Goal: Task Accomplishment & Management: Use online tool/utility

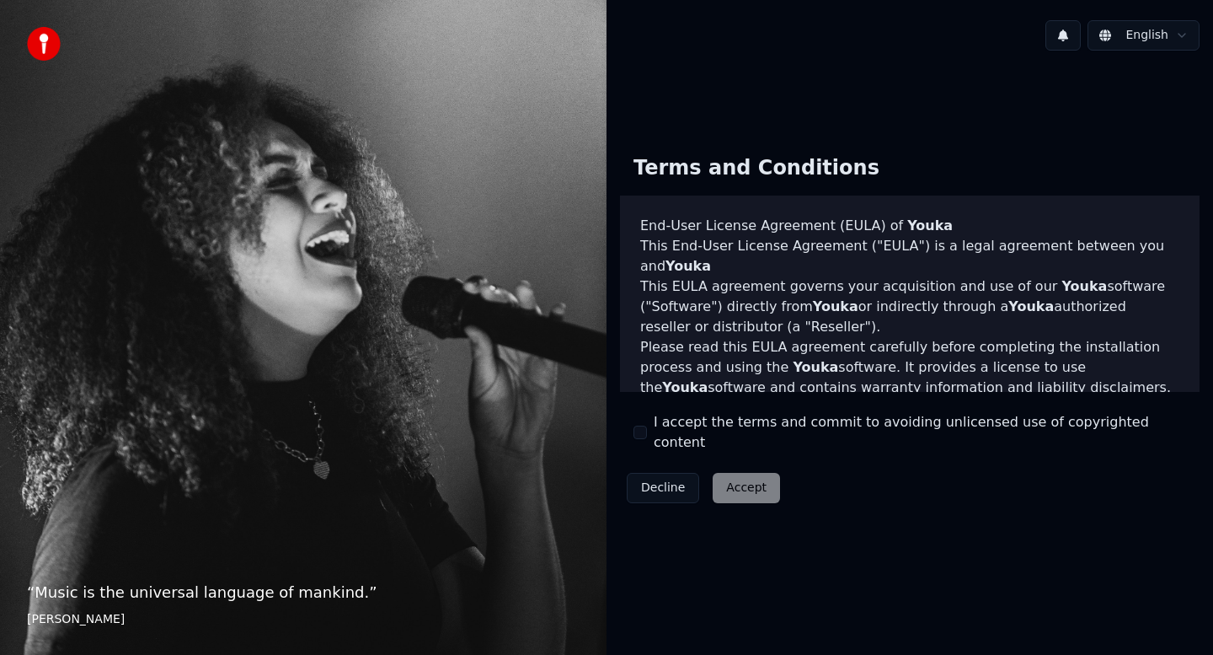
click at [646, 430] on button "I accept the terms and commit to avoiding unlicensed use of copyrighted content" at bounding box center [640, 432] width 13 height 13
click at [751, 474] on button "Accept" at bounding box center [746, 488] width 67 height 30
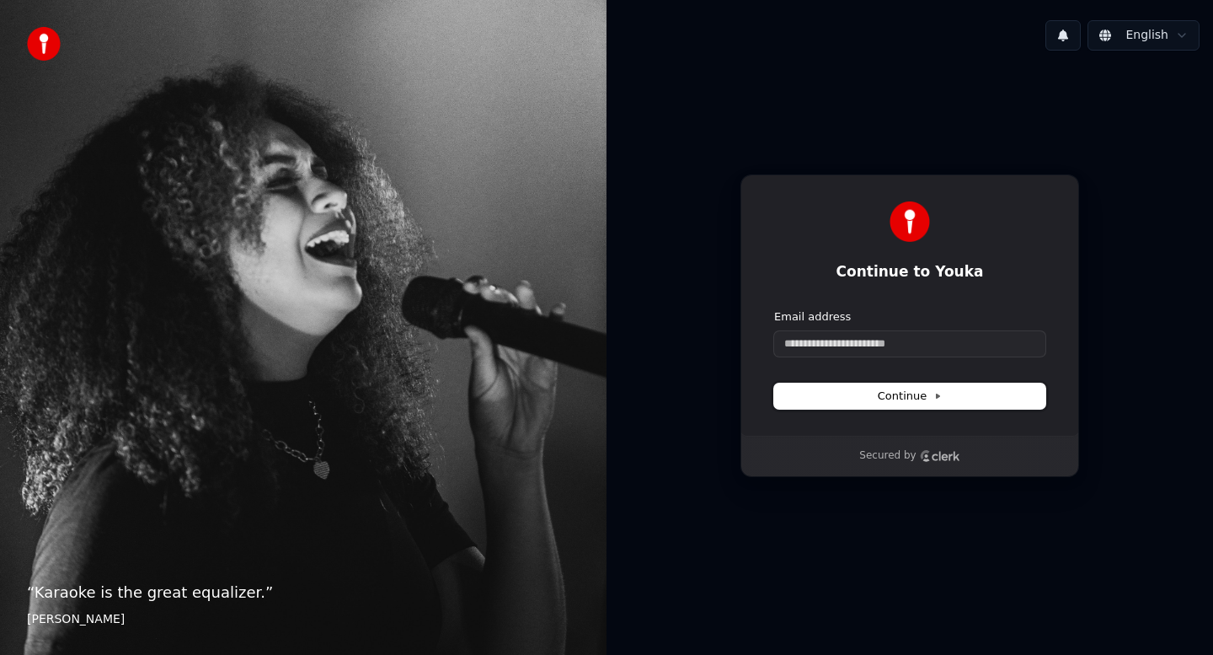
click at [941, 396] on button "Continue" at bounding box center [909, 395] width 271 height 25
click at [887, 345] on input "Email address" at bounding box center [909, 343] width 271 height 25
click at [929, 400] on span "Continue" at bounding box center [910, 395] width 64 height 15
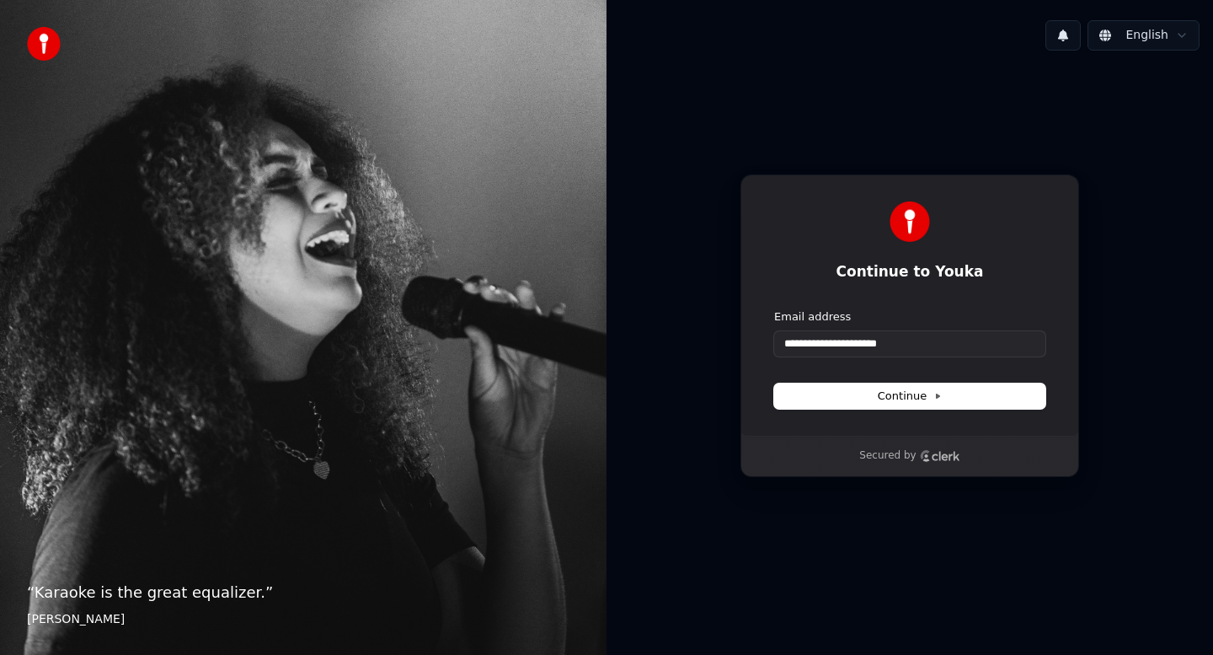
type input "**********"
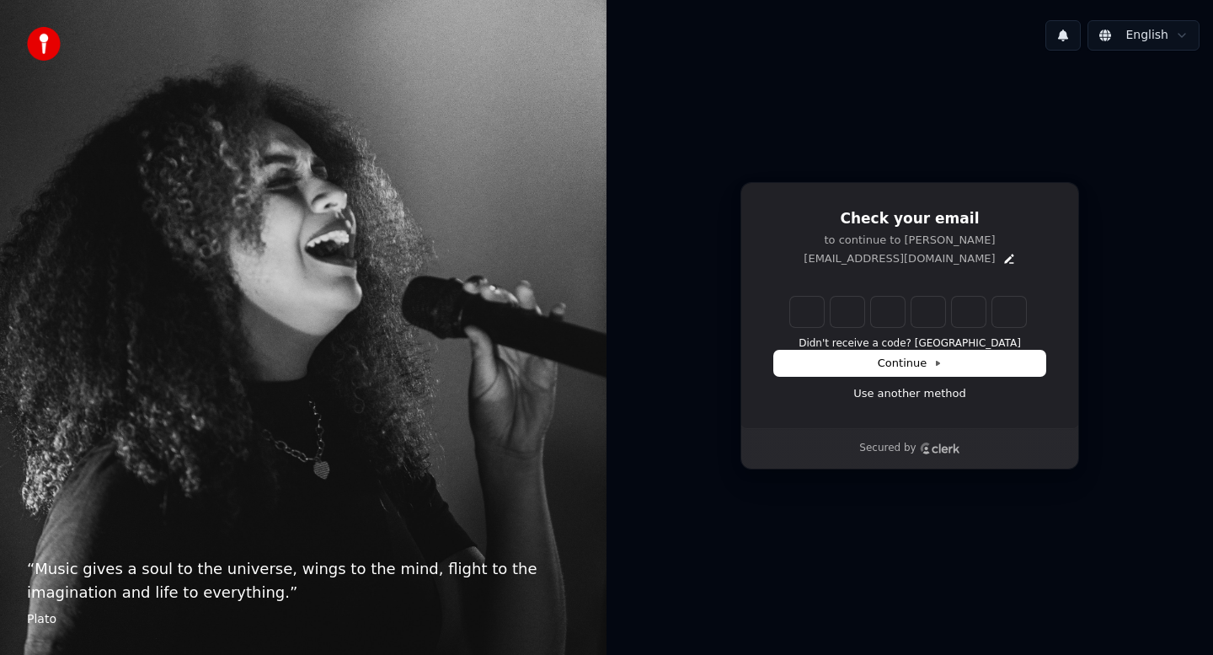
type input "******"
type input "*"
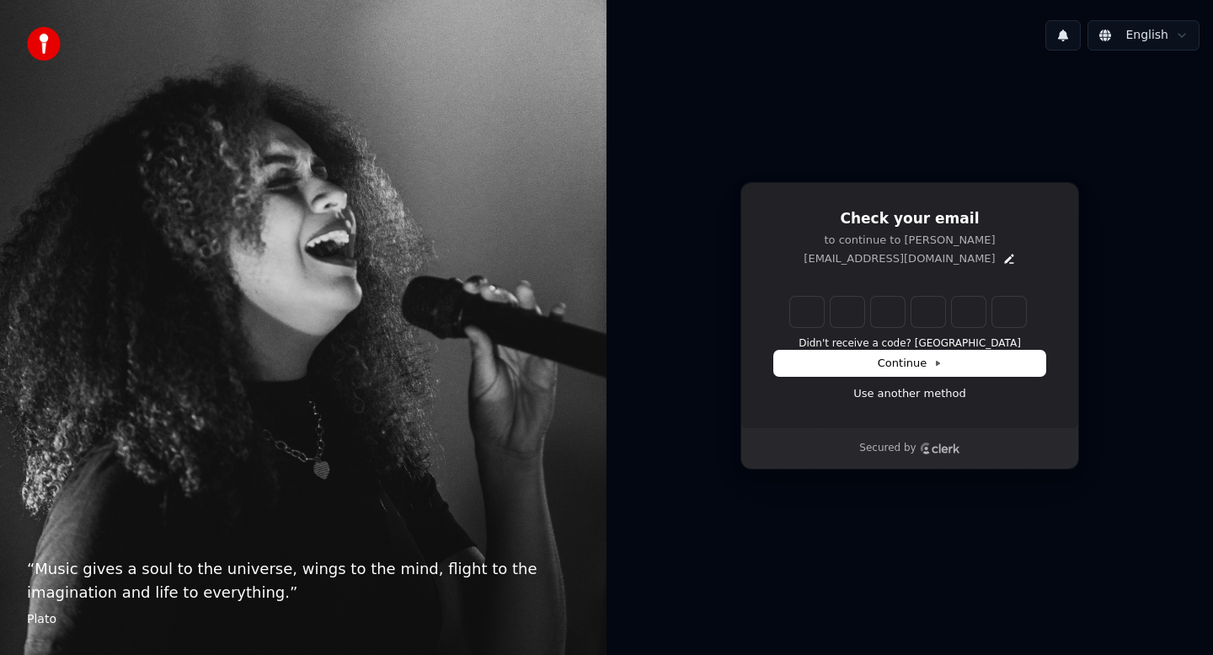
type input "*"
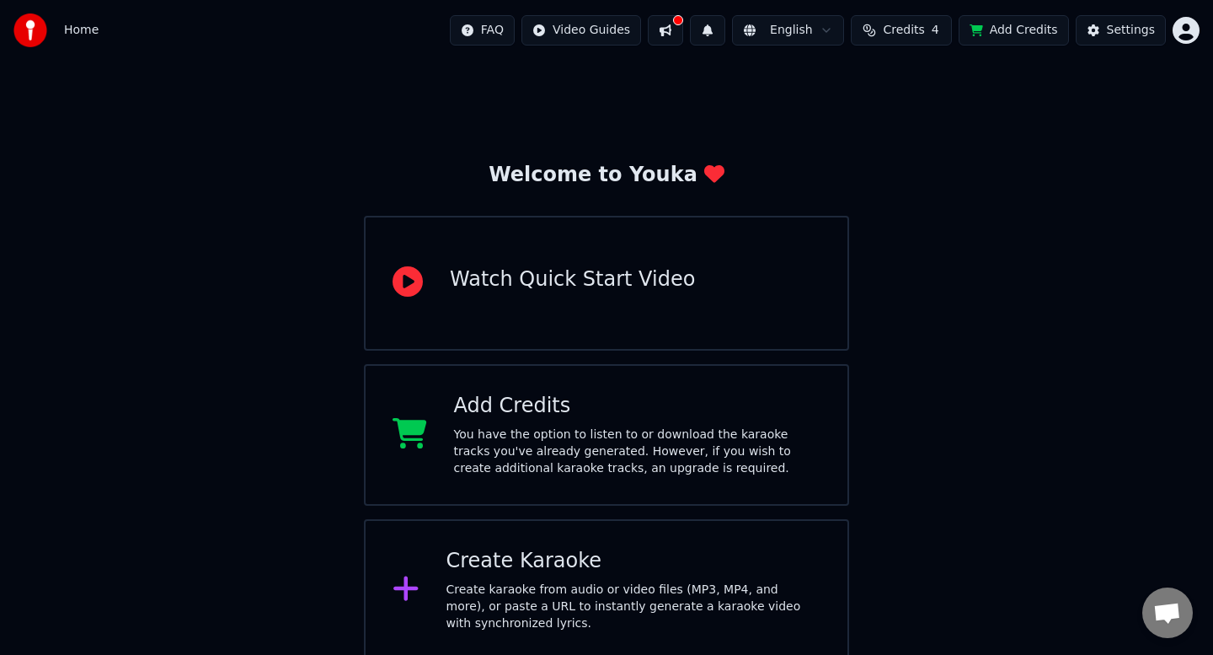
scroll to position [6, 0]
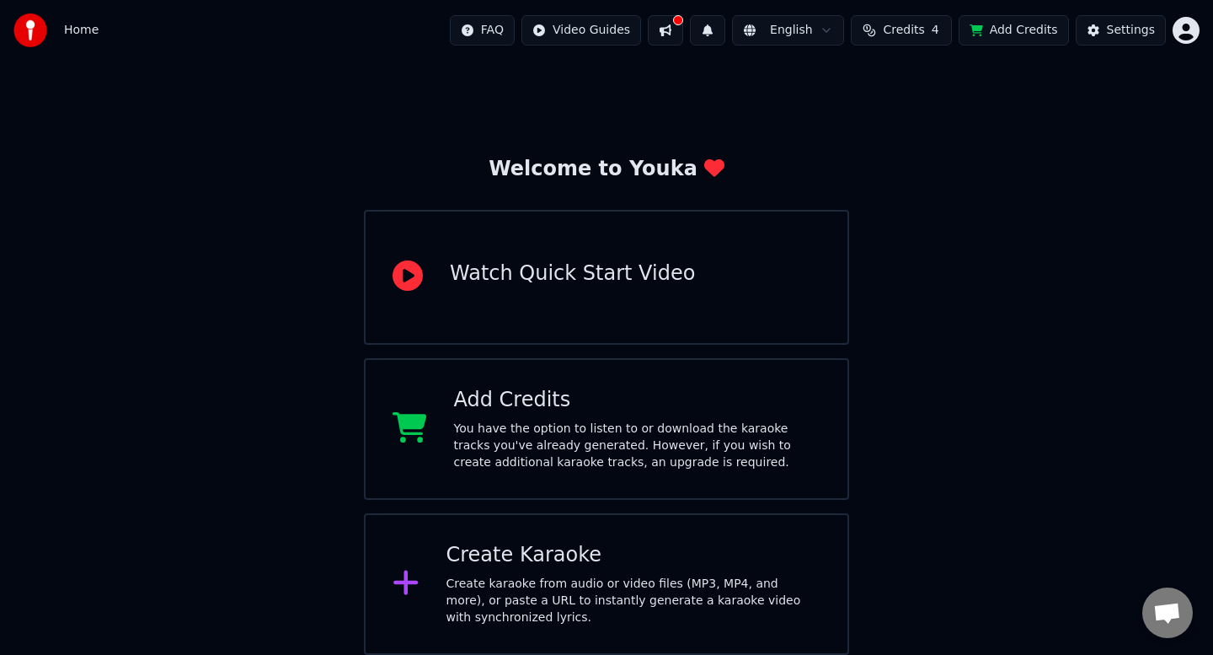
click at [531, 576] on div "Create karaoke from audio or video files (MP3, MP4, and more), or paste a URL t…" at bounding box center [634, 601] width 375 height 51
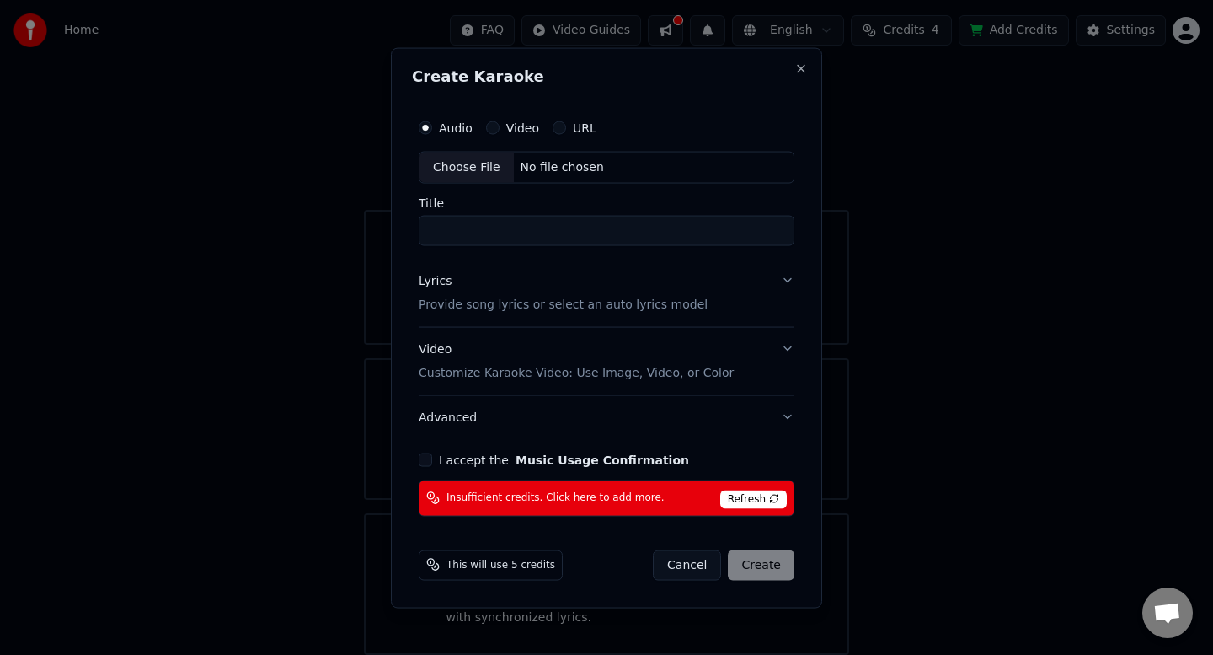
click at [503, 127] on div "Video" at bounding box center [512, 126] width 53 height 13
click at [491, 127] on button "Video" at bounding box center [492, 126] width 13 height 13
click at [479, 166] on div "Choose File" at bounding box center [467, 167] width 94 height 30
click at [569, 229] on input "Title" at bounding box center [607, 230] width 376 height 30
click at [478, 237] on input "Title" at bounding box center [607, 230] width 376 height 30
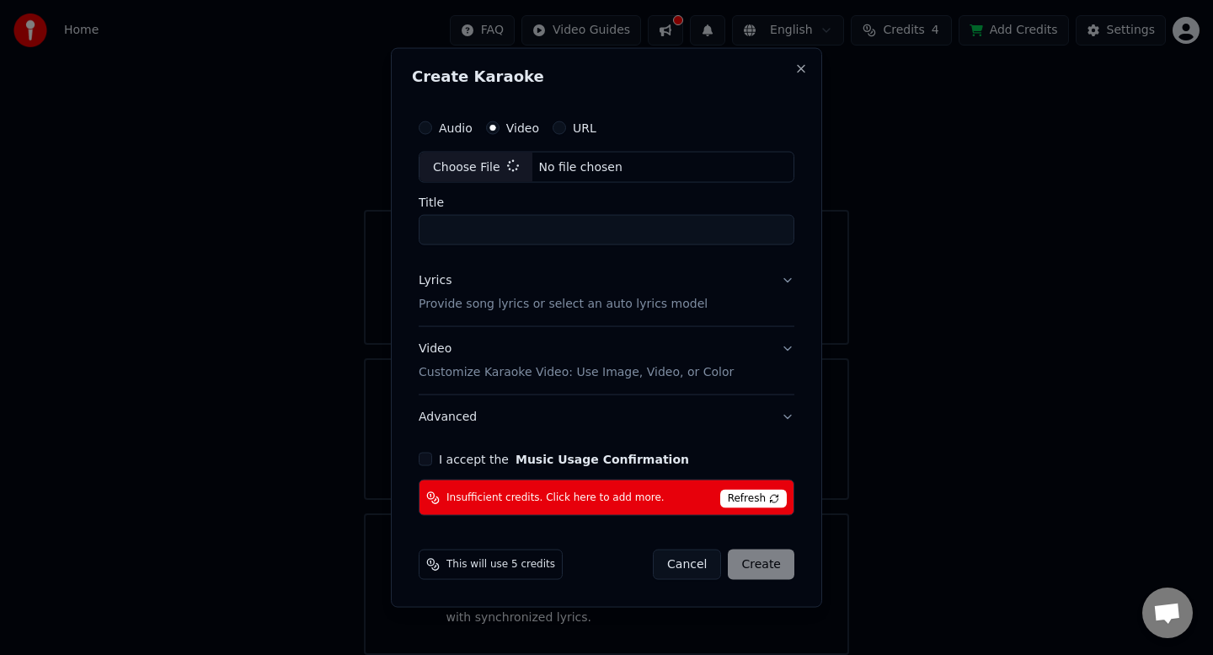
click at [540, 259] on button "Lyrics Provide song lyrics or select an auto lyrics model" at bounding box center [607, 292] width 376 height 67
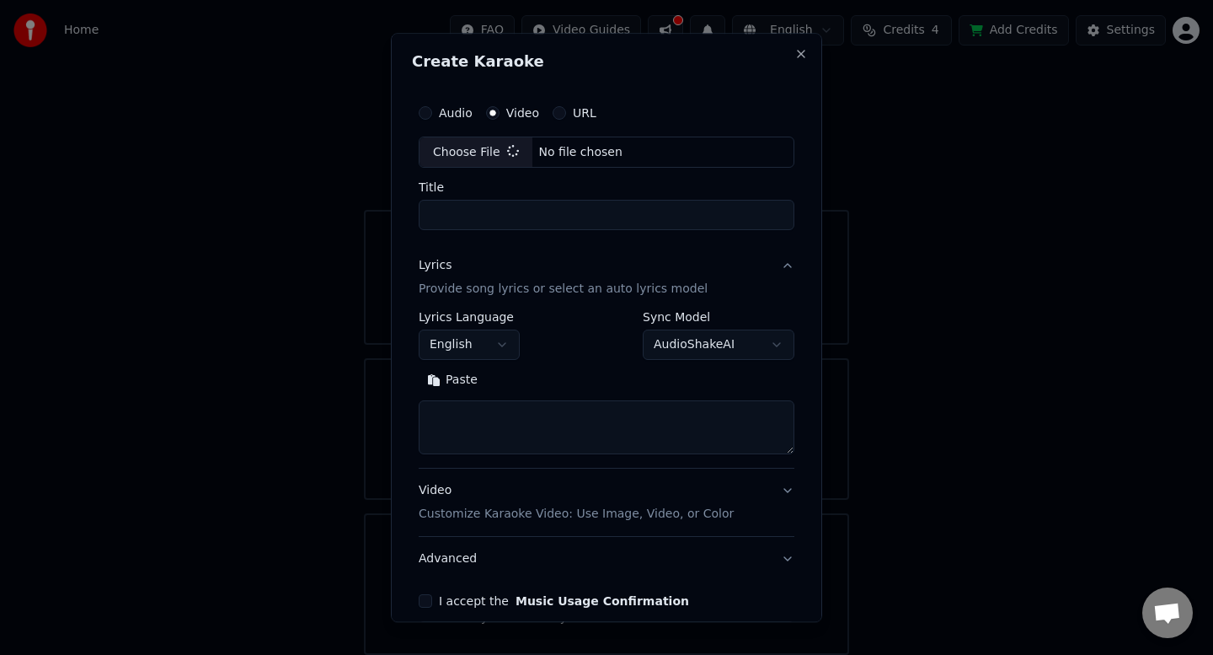
click at [586, 216] on input "Title" at bounding box center [607, 216] width 376 height 30
type input "*"
type input "****"
click at [501, 345] on button "English" at bounding box center [469, 345] width 101 height 30
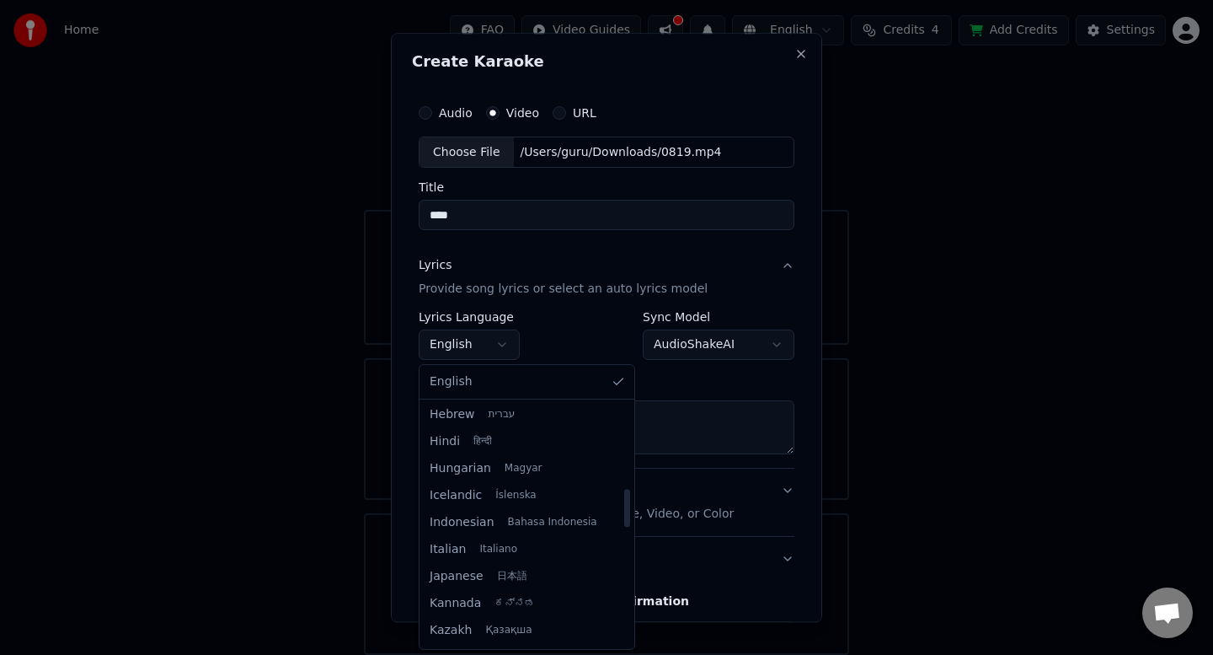
scroll to position [550, 0]
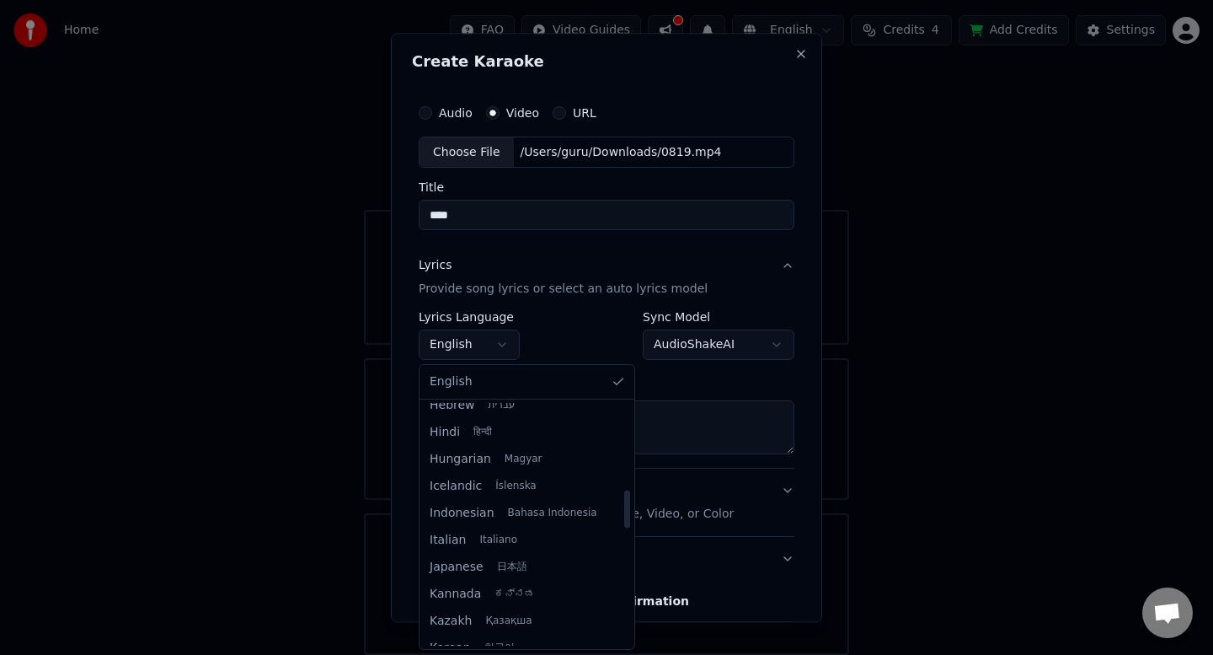
select select "**"
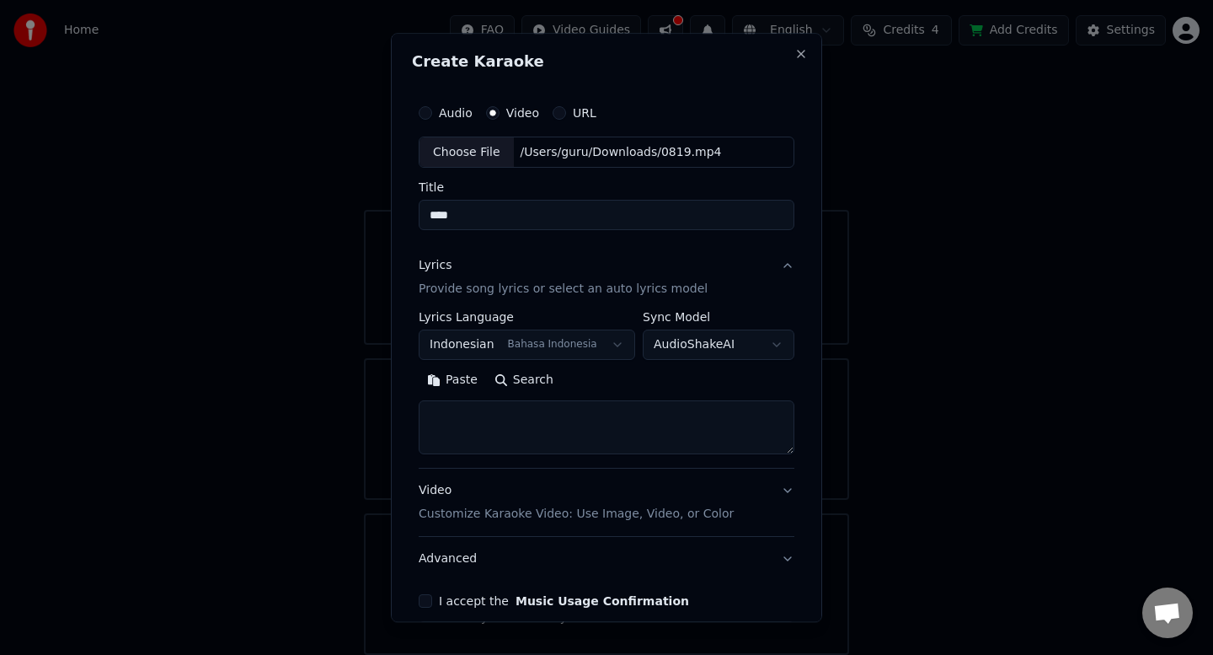
click at [773, 349] on body "**********" at bounding box center [606, 324] width 1213 height 661
click at [866, 241] on div at bounding box center [606, 327] width 1213 height 655
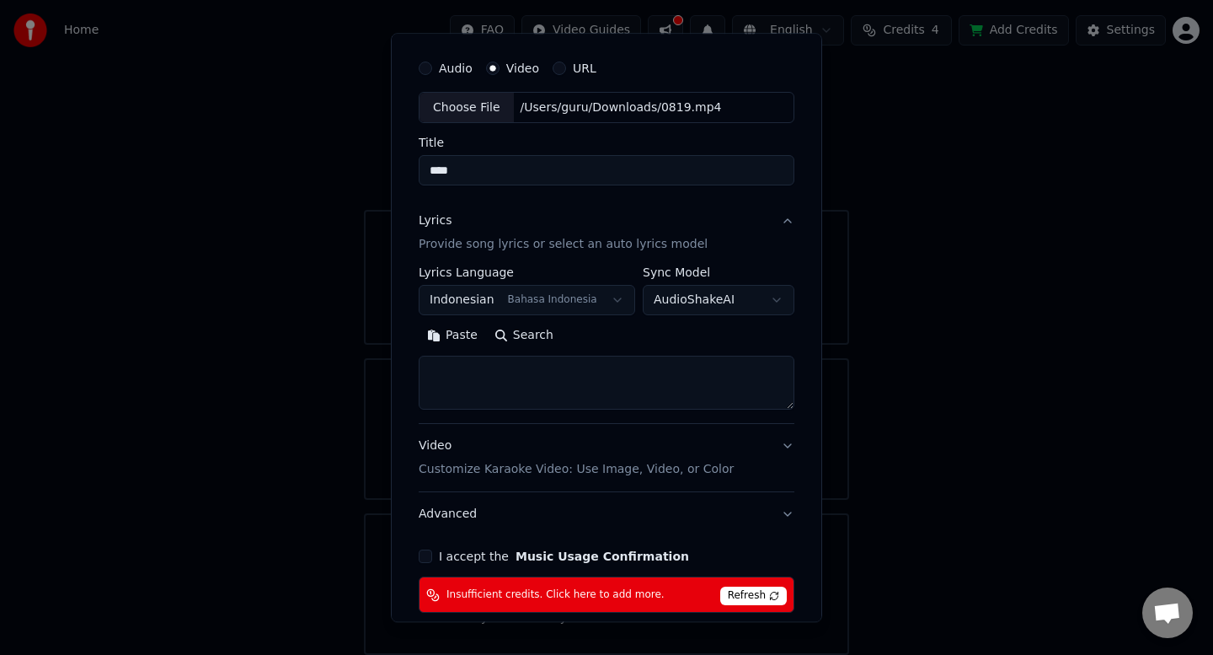
scroll to position [50, 0]
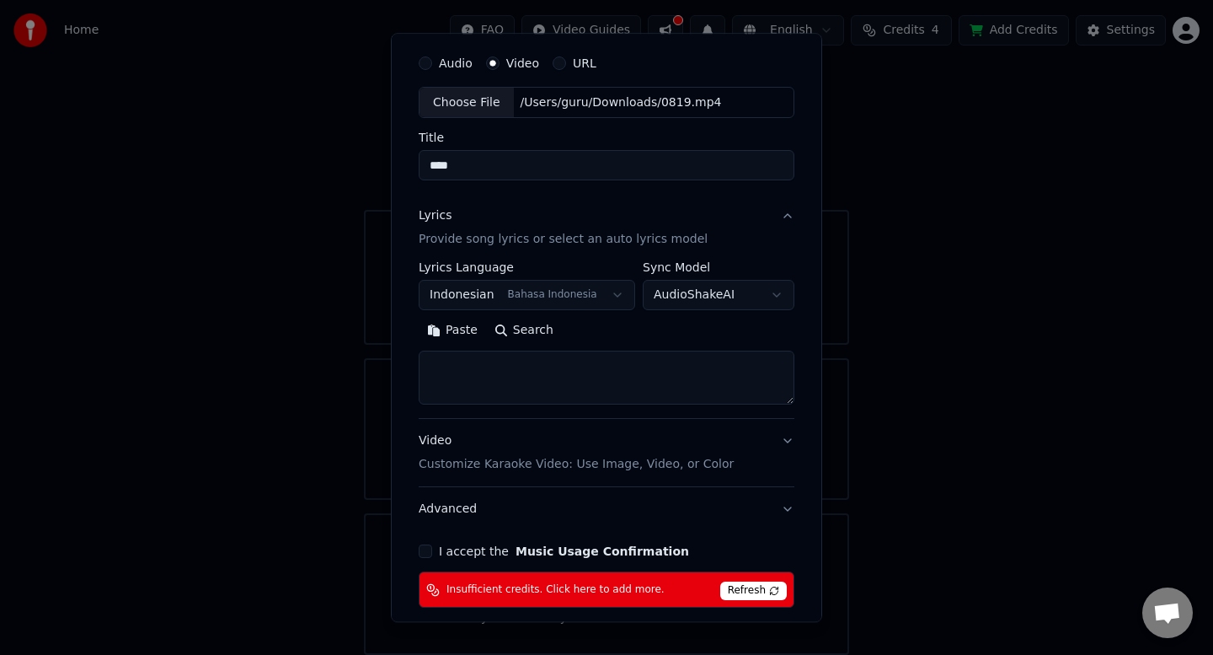
click at [531, 359] on textarea at bounding box center [607, 378] width 376 height 54
paste textarea "******"
drag, startPoint x: 511, startPoint y: 377, endPoint x: 403, endPoint y: 377, distance: 107.9
click at [403, 377] on div "**********" at bounding box center [606, 327] width 431 height 589
type textarea "*"
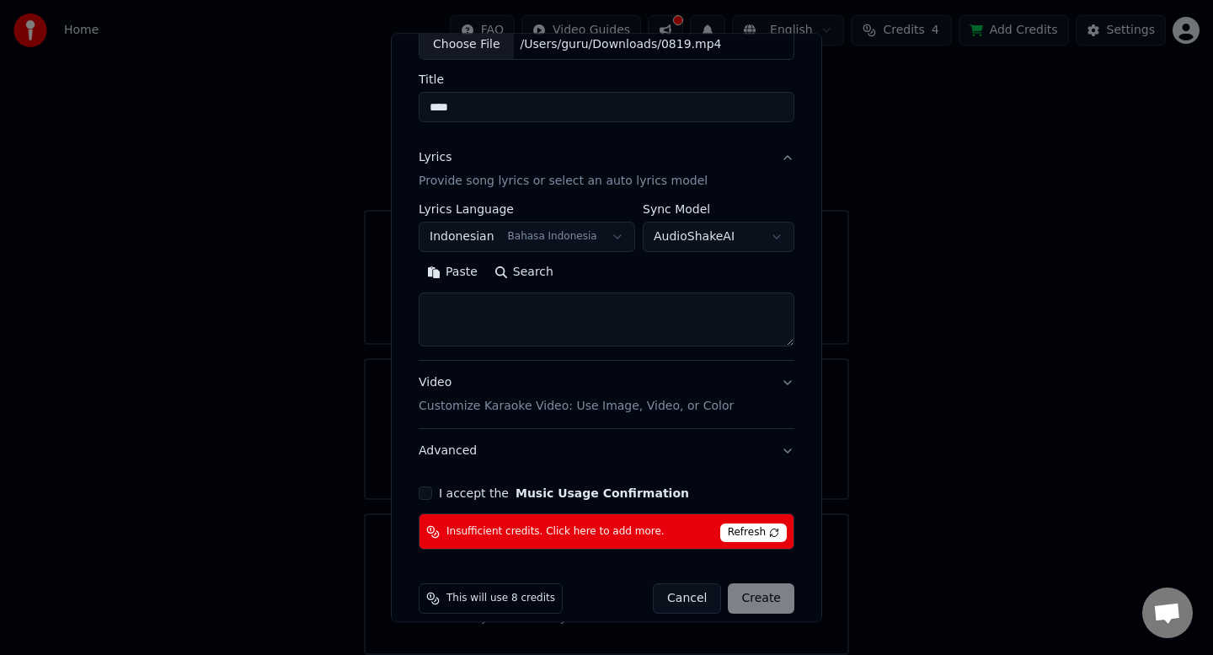
scroll to position [127, 0]
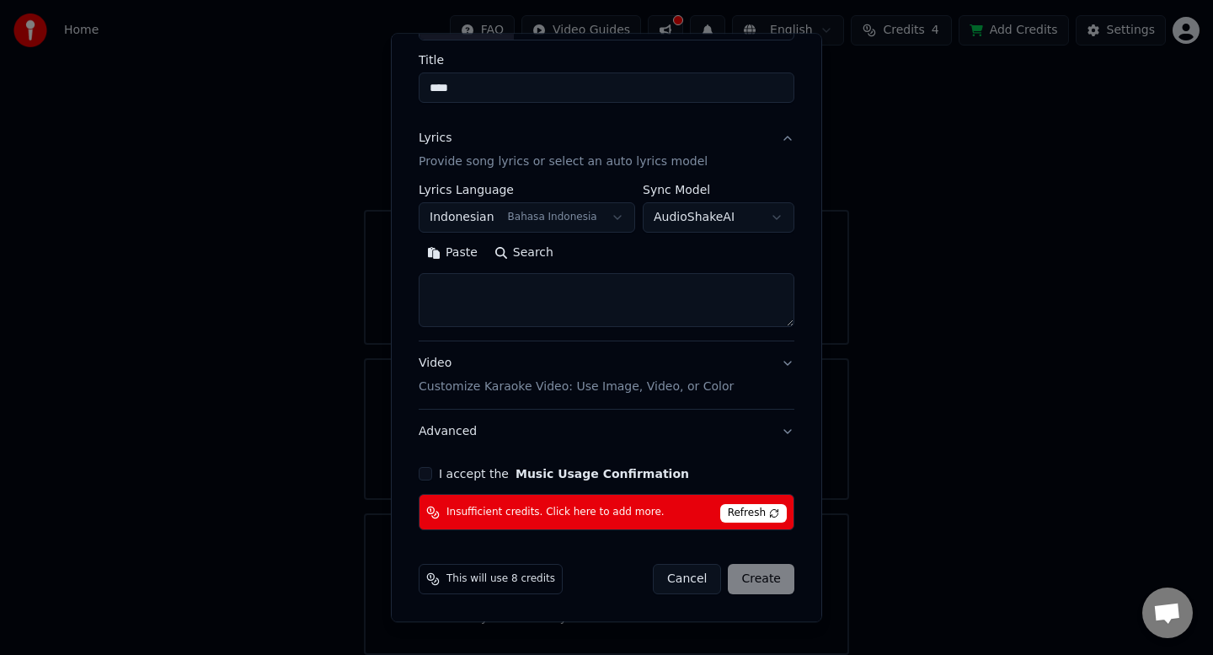
click at [425, 471] on button "I accept the Music Usage Confirmation" at bounding box center [425, 474] width 13 height 13
click at [771, 584] on div "Cancel Create" at bounding box center [724, 580] width 142 height 30
click at [747, 514] on span "Refresh" at bounding box center [753, 514] width 67 height 19
click at [597, 515] on span "Insufficient credits. Click here to add more." at bounding box center [556, 512] width 218 height 13
